Goal: Transaction & Acquisition: Download file/media

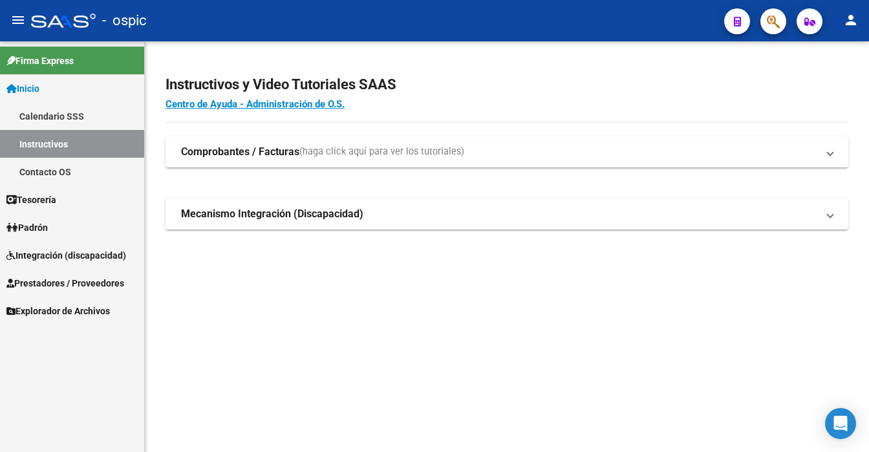
click at [91, 282] on span "Prestadores / Proveedores" at bounding box center [65, 283] width 118 height 14
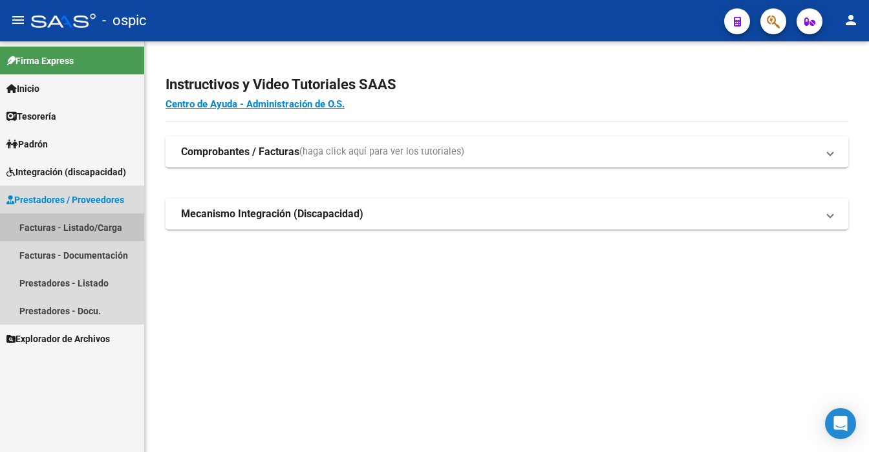
click at [98, 223] on link "Facturas - Listado/Carga" at bounding box center [72, 227] width 144 height 28
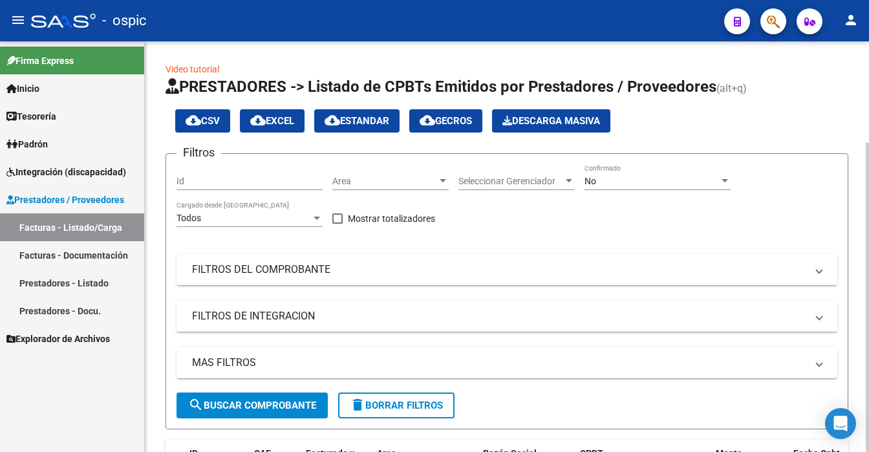
click at [642, 188] on div "No Confirmado" at bounding box center [658, 177] width 146 height 26
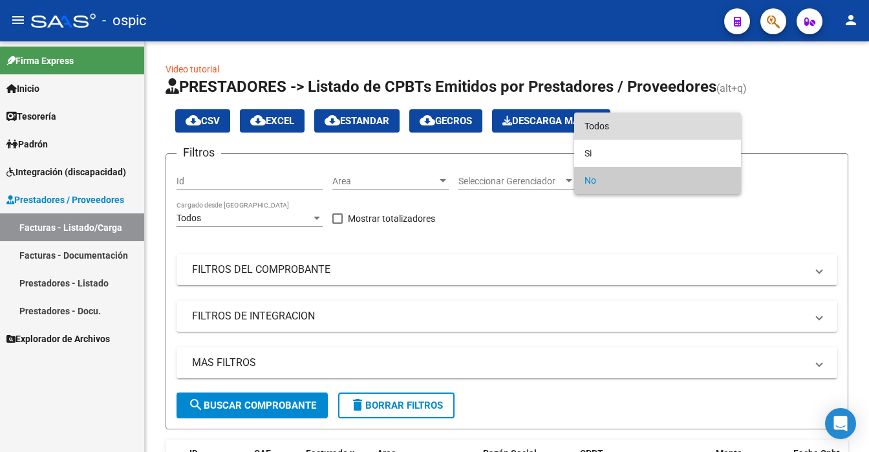
click at [641, 129] on span "Todos" at bounding box center [658, 126] width 146 height 27
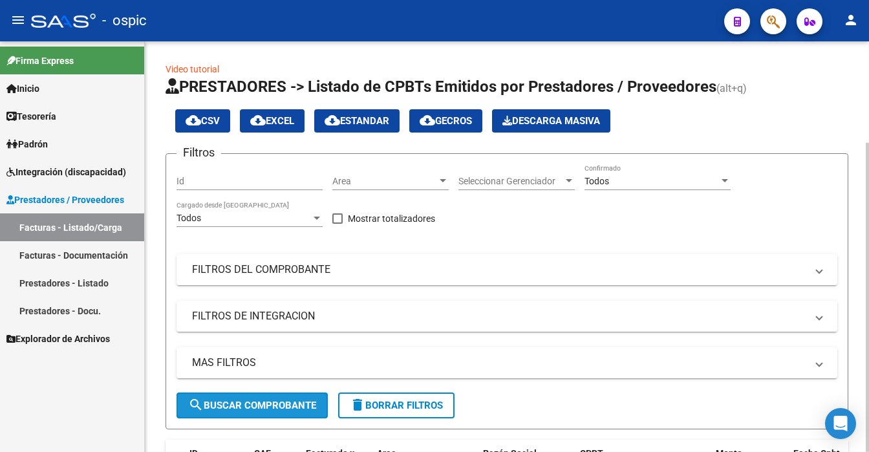
click at [274, 405] on span "search Buscar Comprobante" at bounding box center [252, 406] width 128 height 12
click at [866, 405] on div at bounding box center [867, 246] width 3 height 411
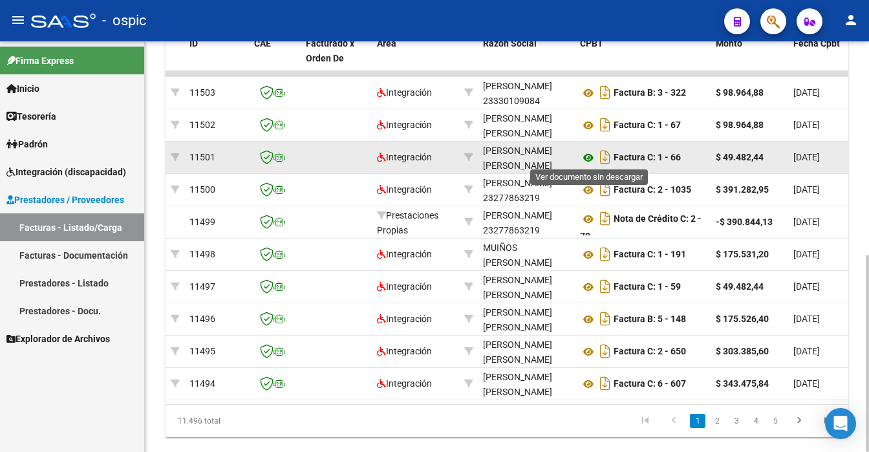
click at [585, 157] on icon at bounding box center [588, 158] width 17 height 16
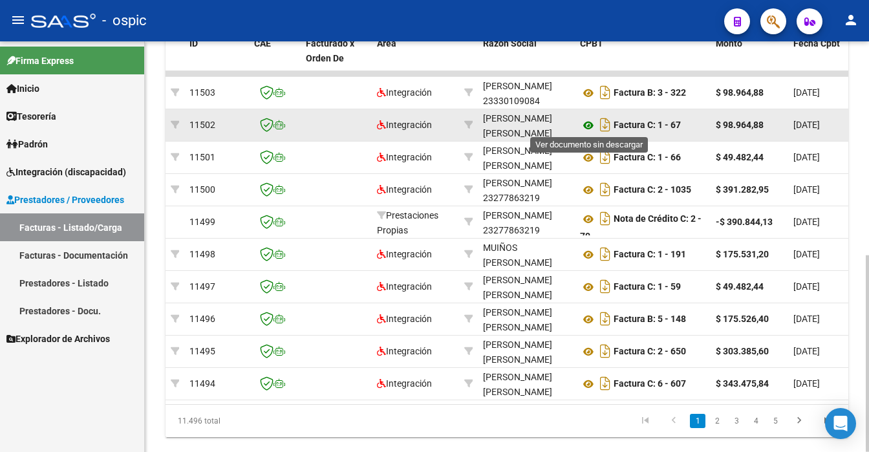
click at [588, 120] on icon at bounding box center [588, 126] width 17 height 16
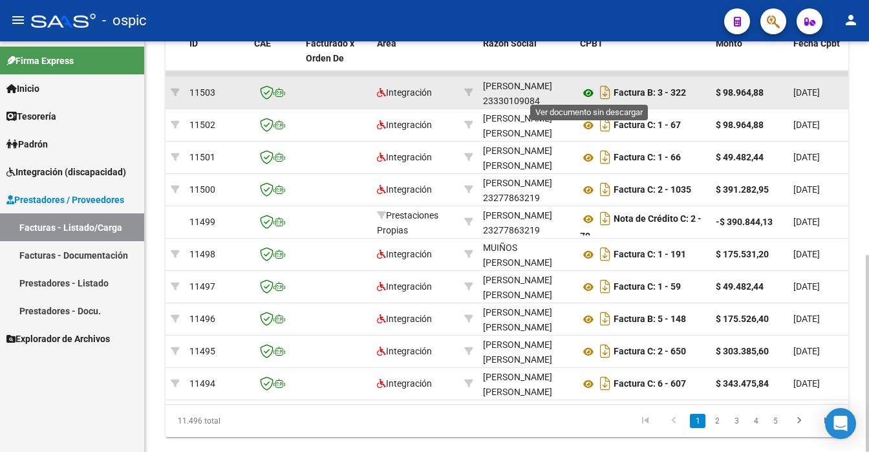
click at [587, 91] on icon at bounding box center [588, 93] width 17 height 16
